Goal: Transaction & Acquisition: Purchase product/service

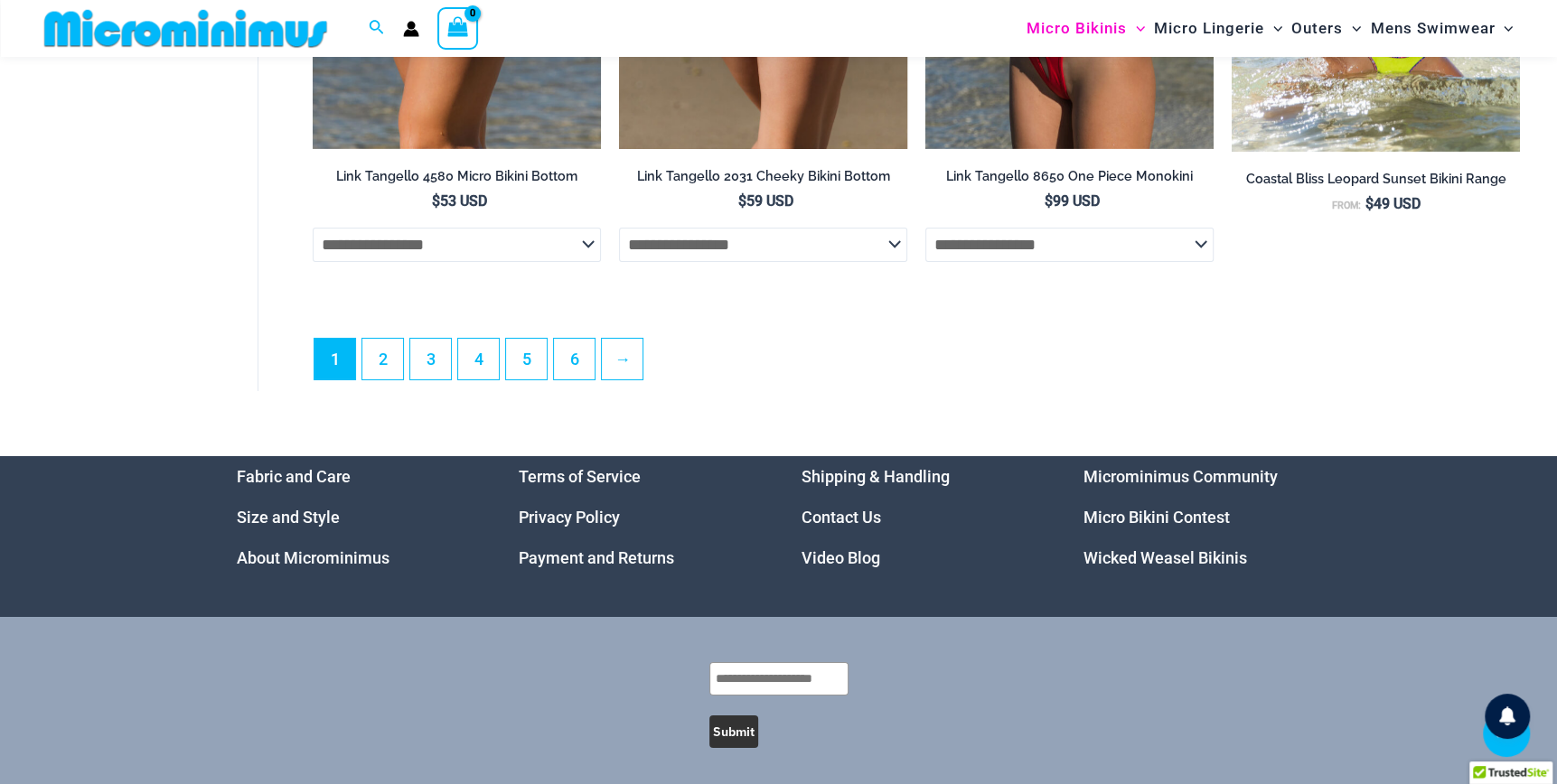
scroll to position [4801, 0]
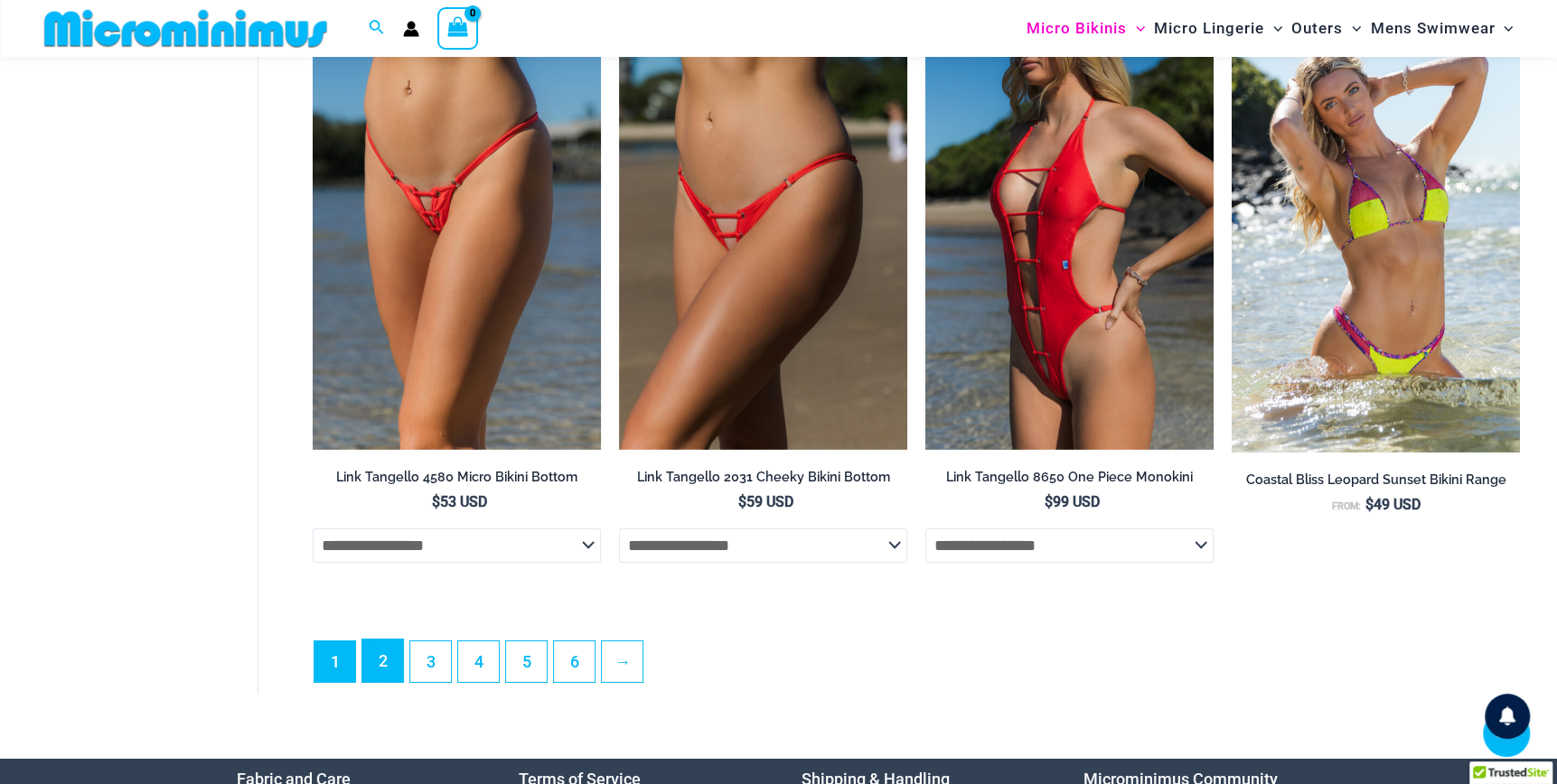
click at [388, 679] on link "2" at bounding box center [382, 660] width 40 height 42
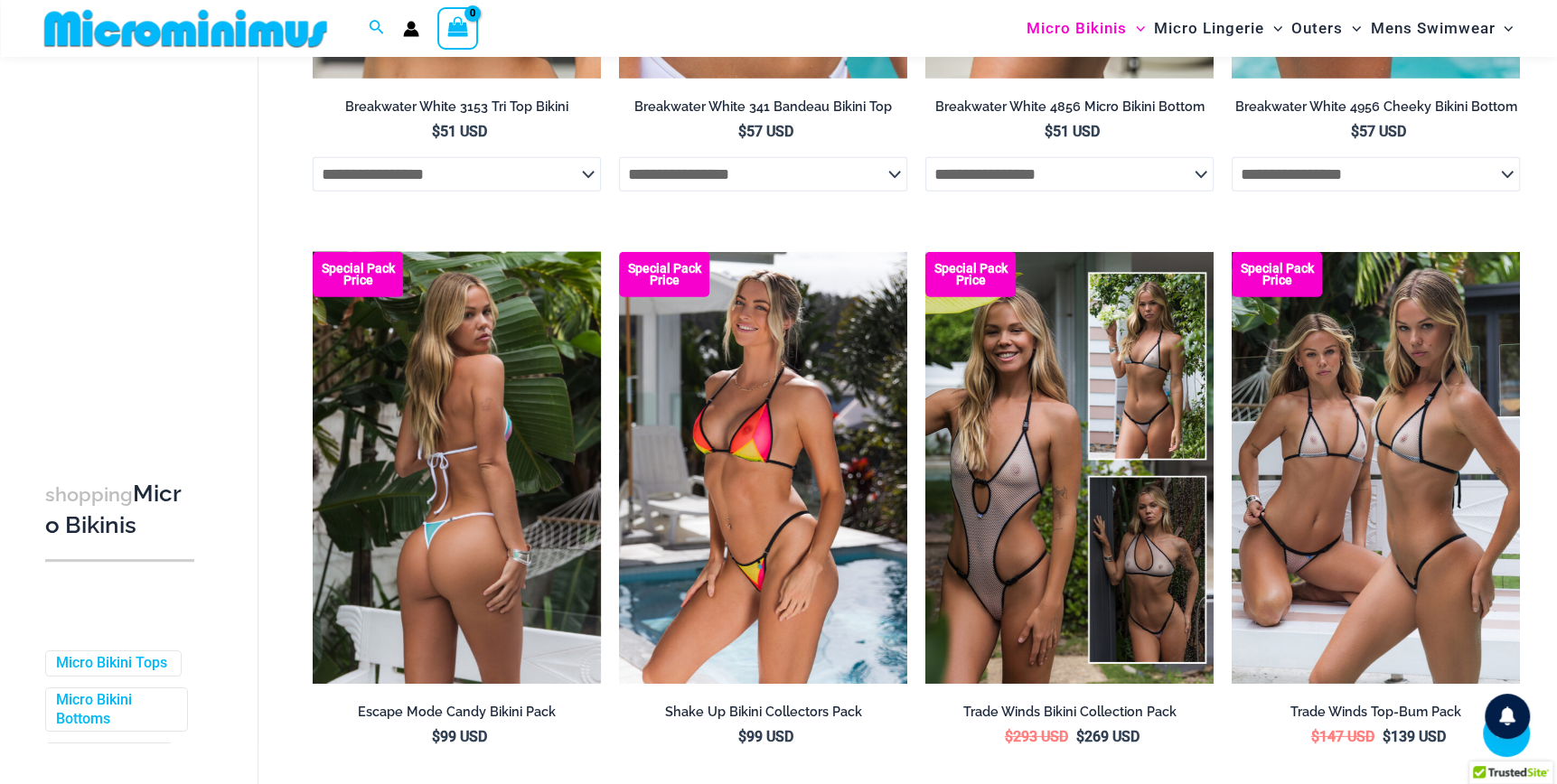
scroll to position [4199, 0]
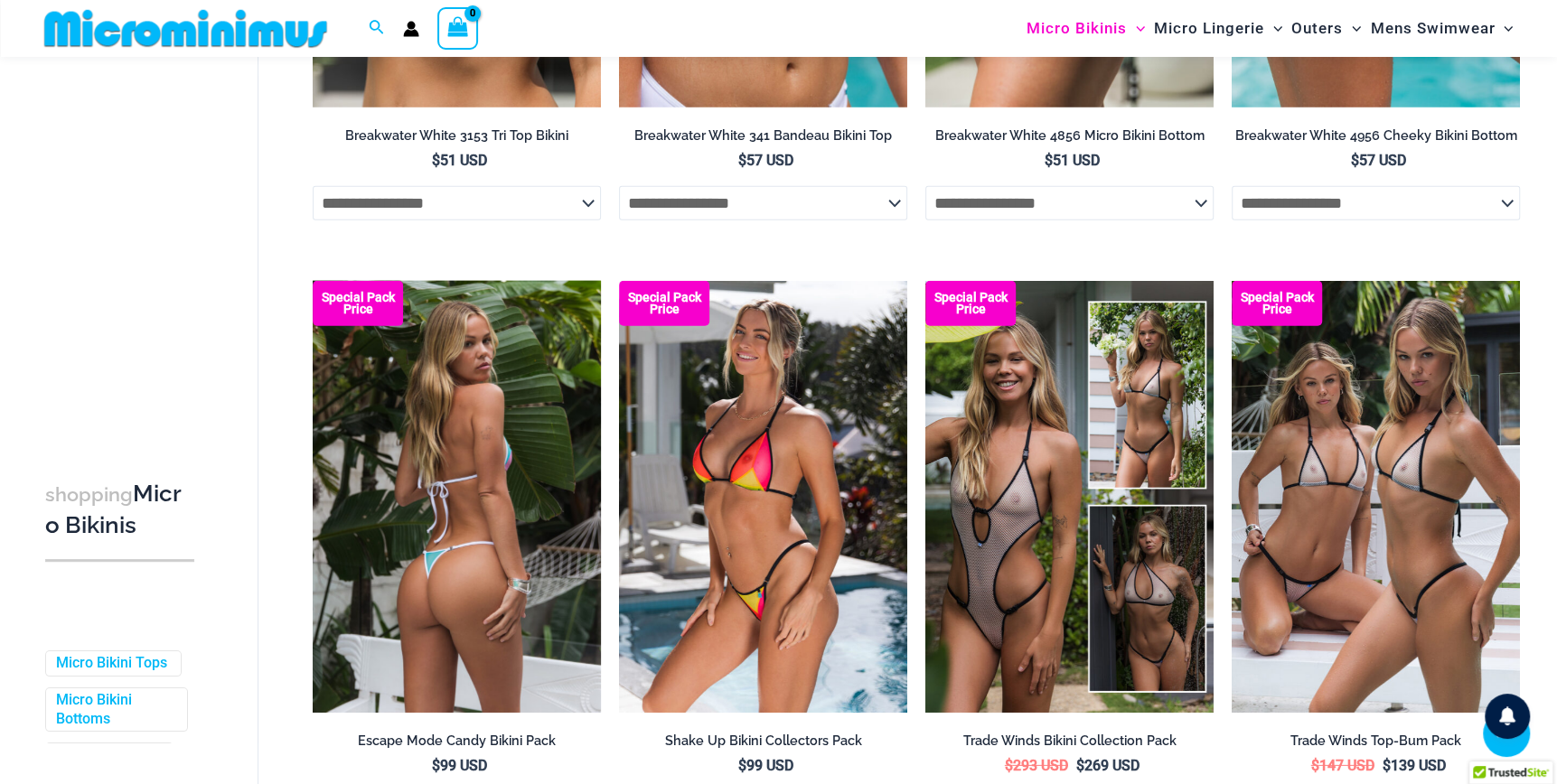
click at [420, 568] on img at bounding box center [456, 497] width 289 height 432
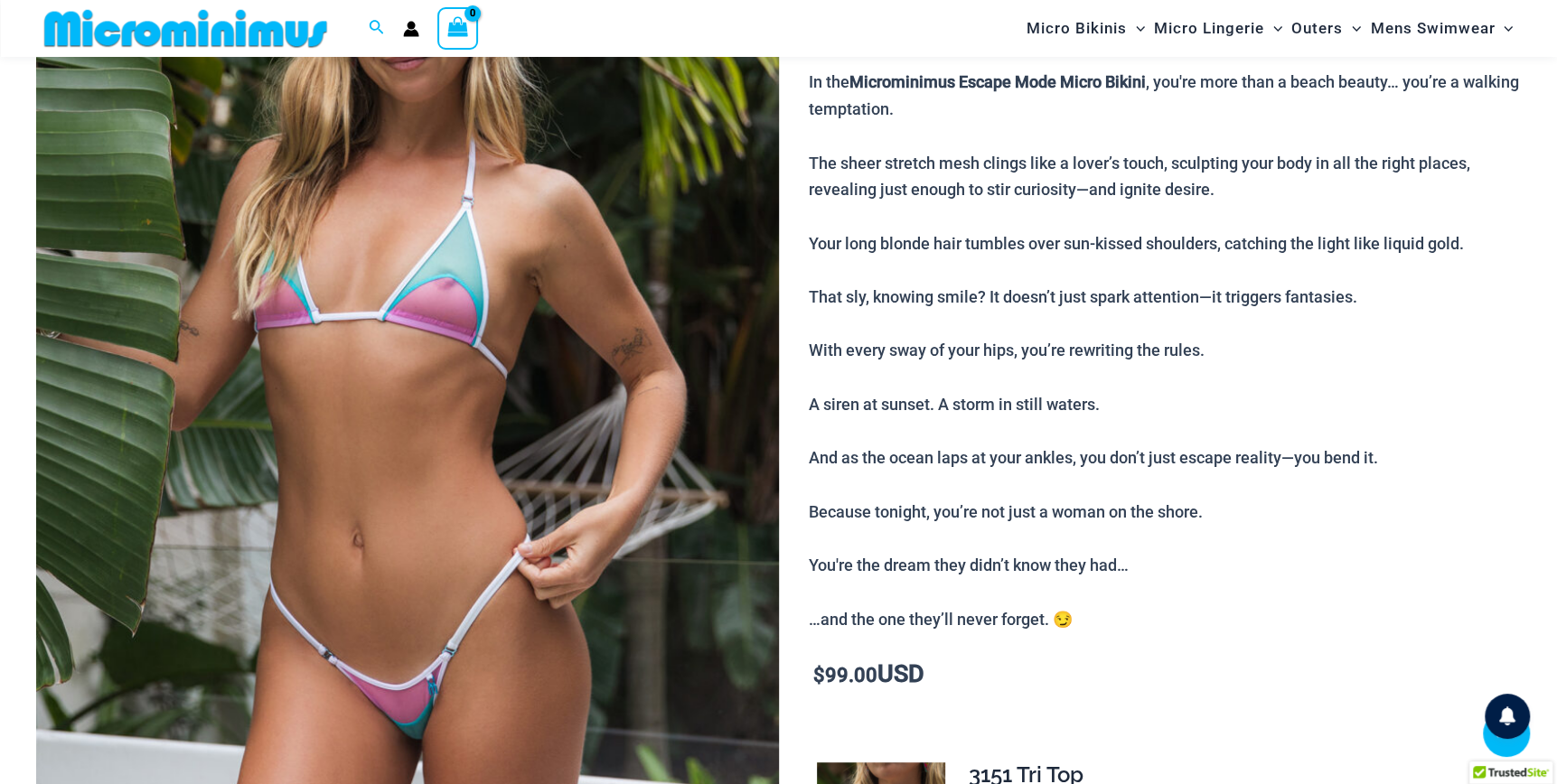
scroll to position [298, 0]
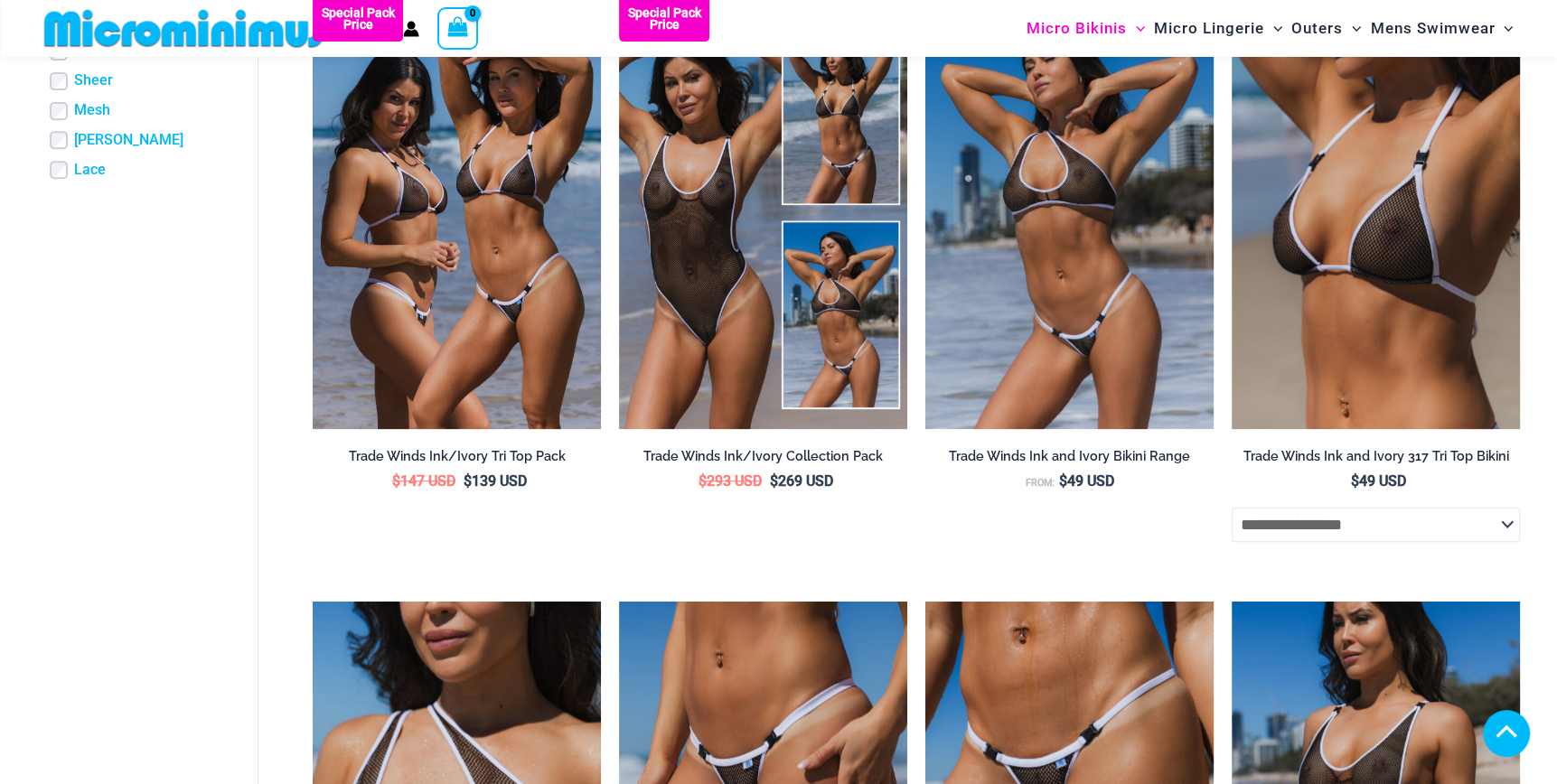
scroll to position [597, 0]
